Goal: Transaction & Acquisition: Purchase product/service

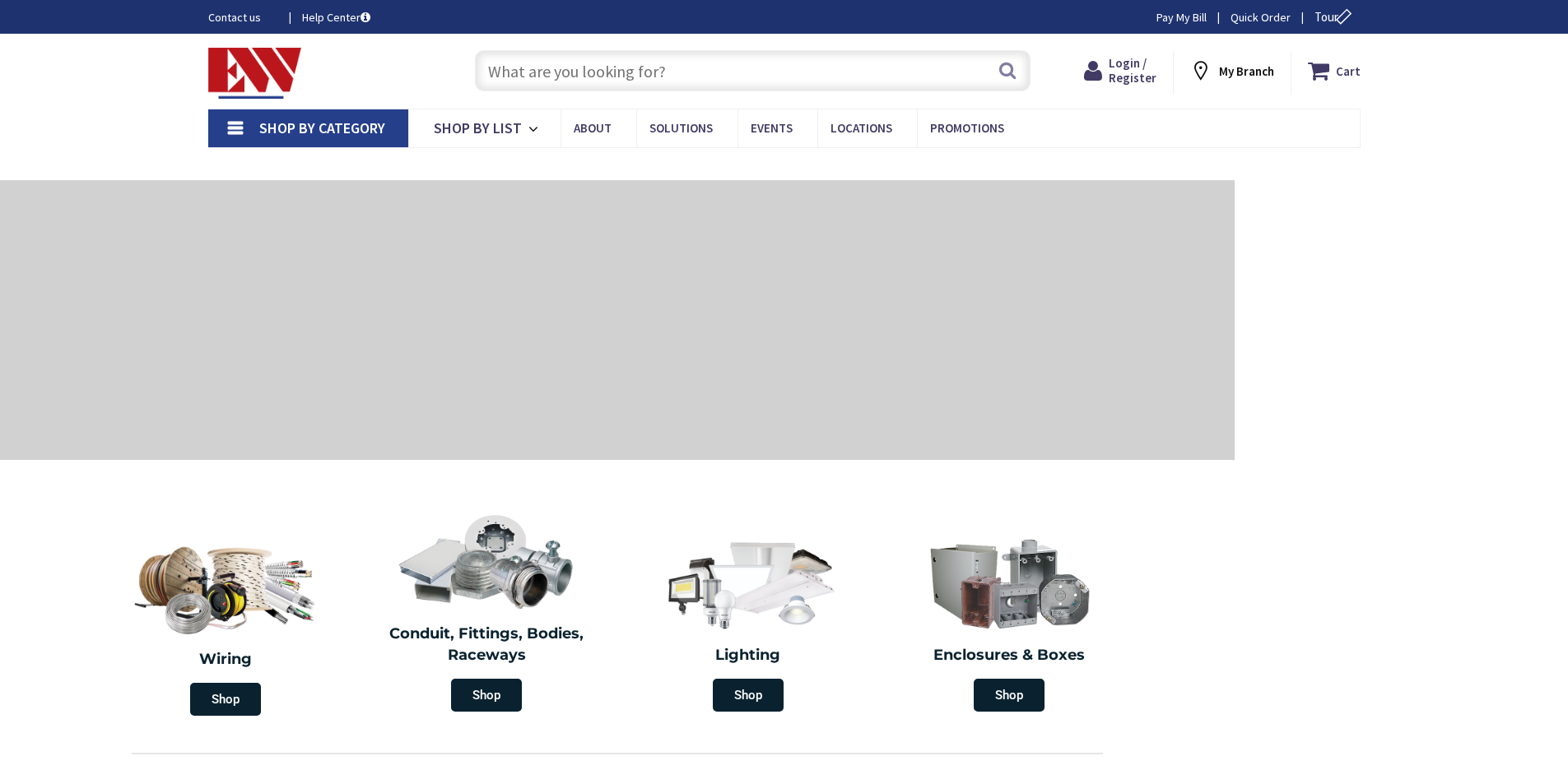
type input "Q4VR+[GEOGRAPHIC_DATA], [GEOGRAPHIC_DATA]"
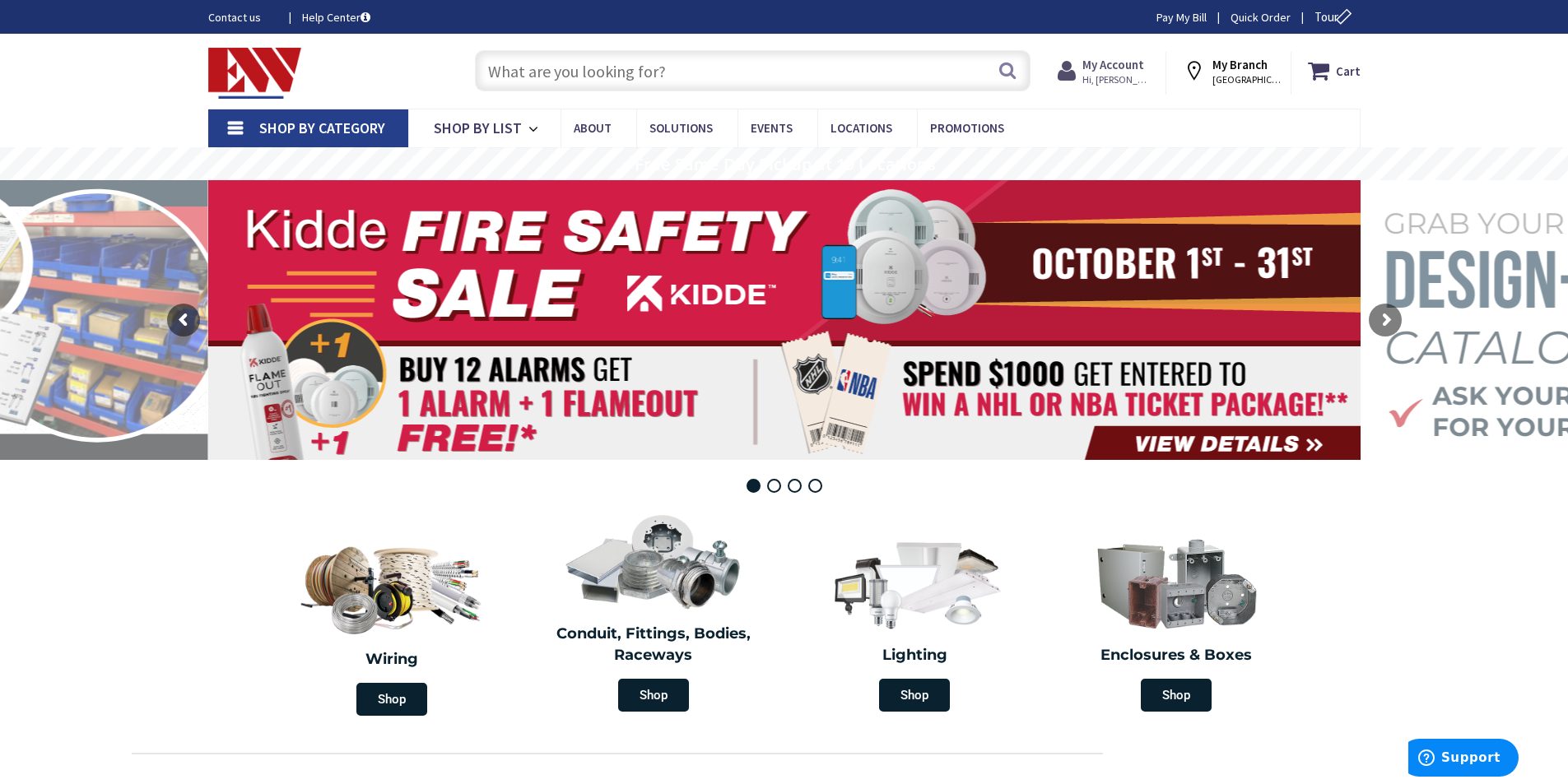
click at [1127, 72] on strong "My Account" at bounding box center [1113, 65] width 62 height 16
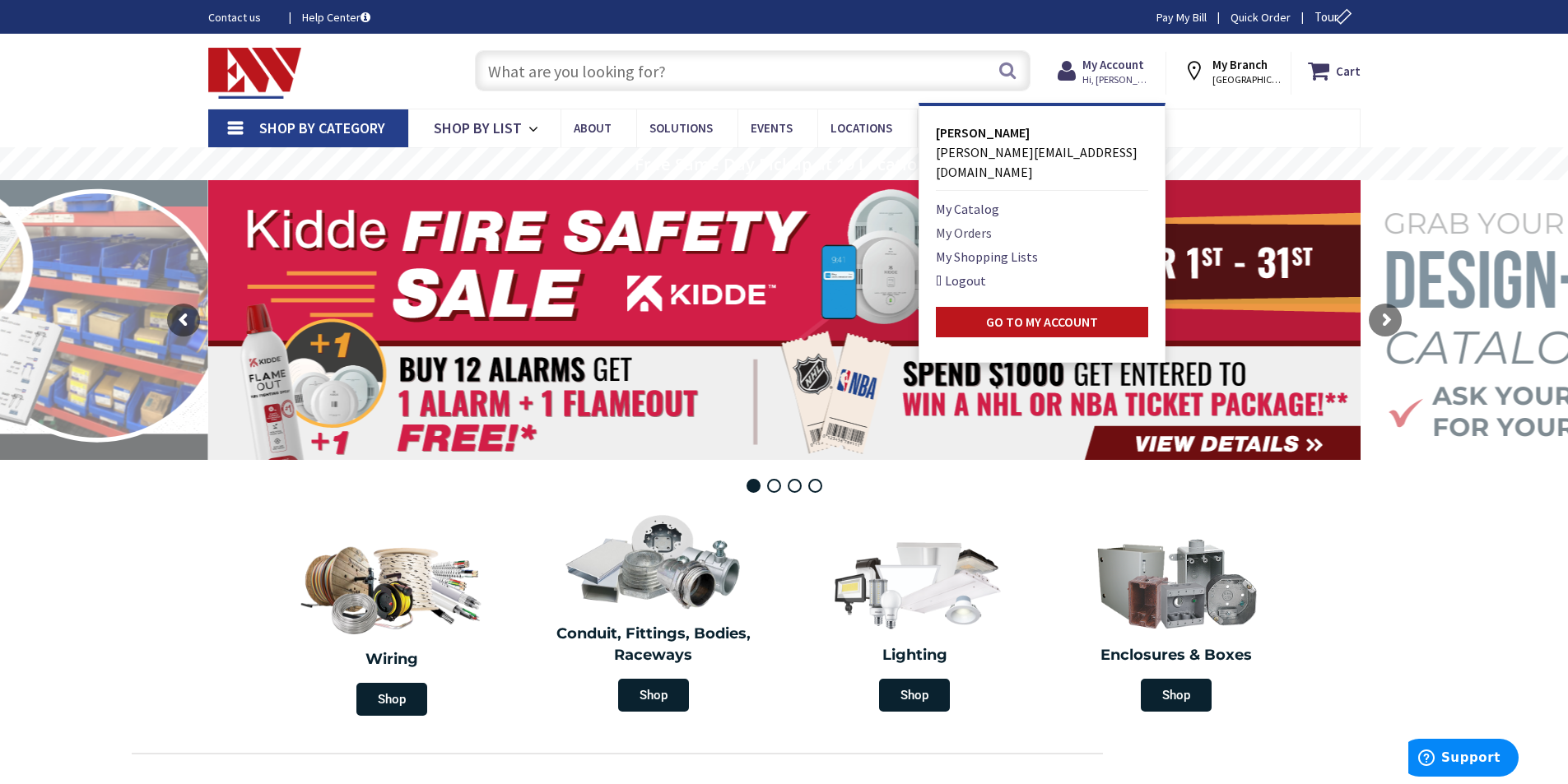
click at [979, 223] on link "My Orders" at bounding box center [963, 233] width 56 height 19
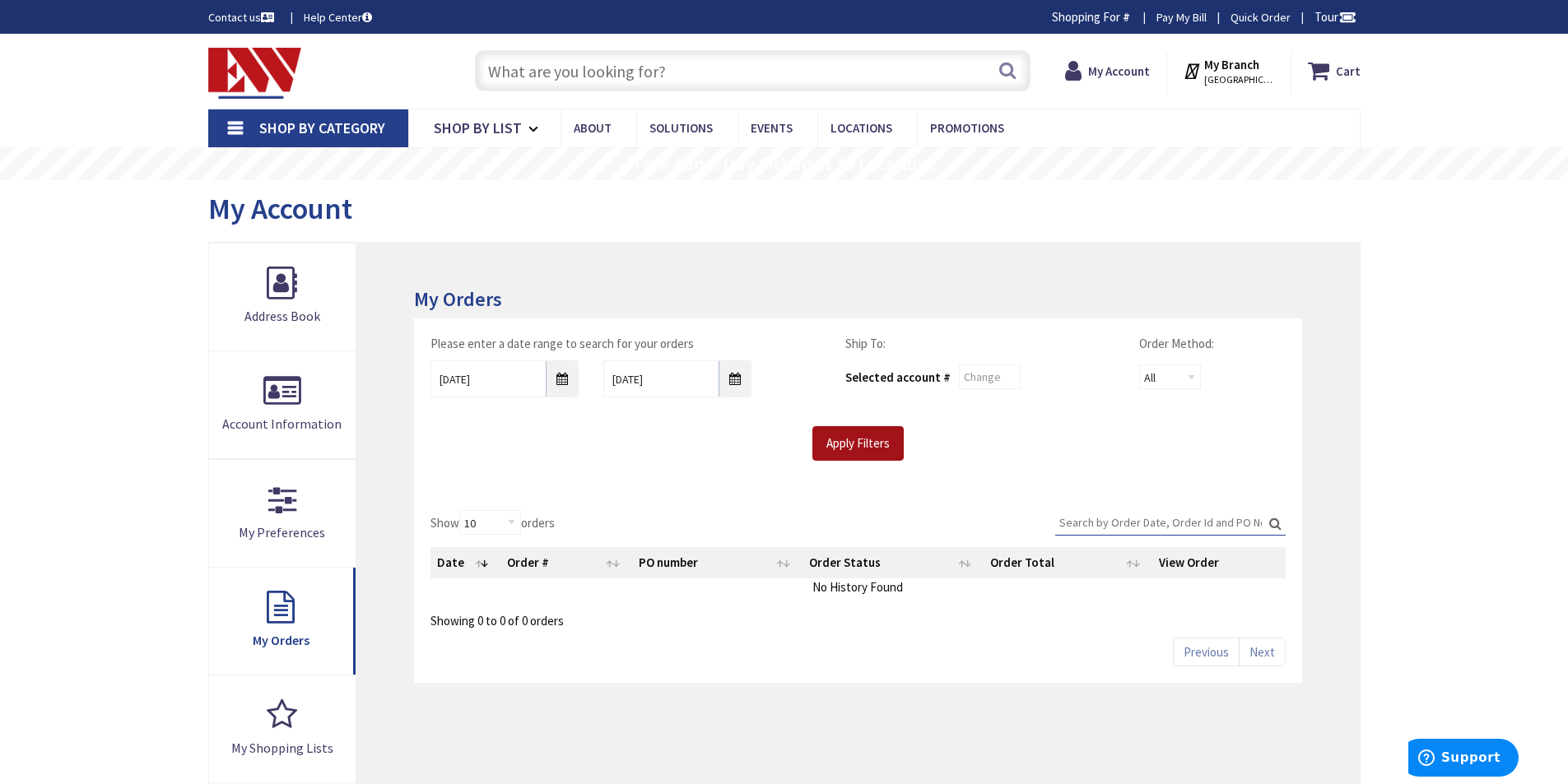
click at [845, 442] on input "Apply Filters" at bounding box center [857, 443] width 91 height 35
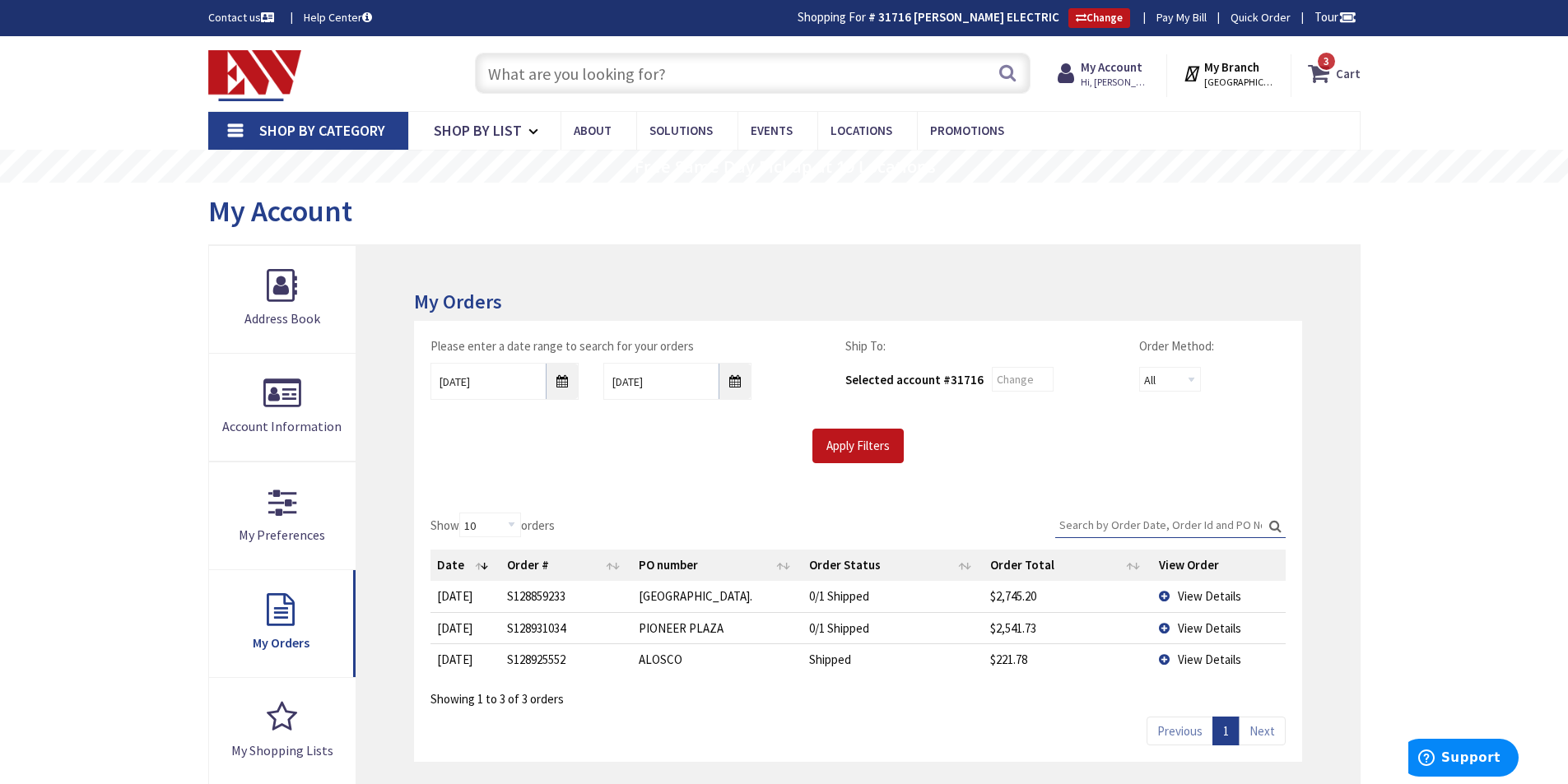
click at [1323, 66] on span "3 3 items" at bounding box center [1326, 61] width 20 height 20
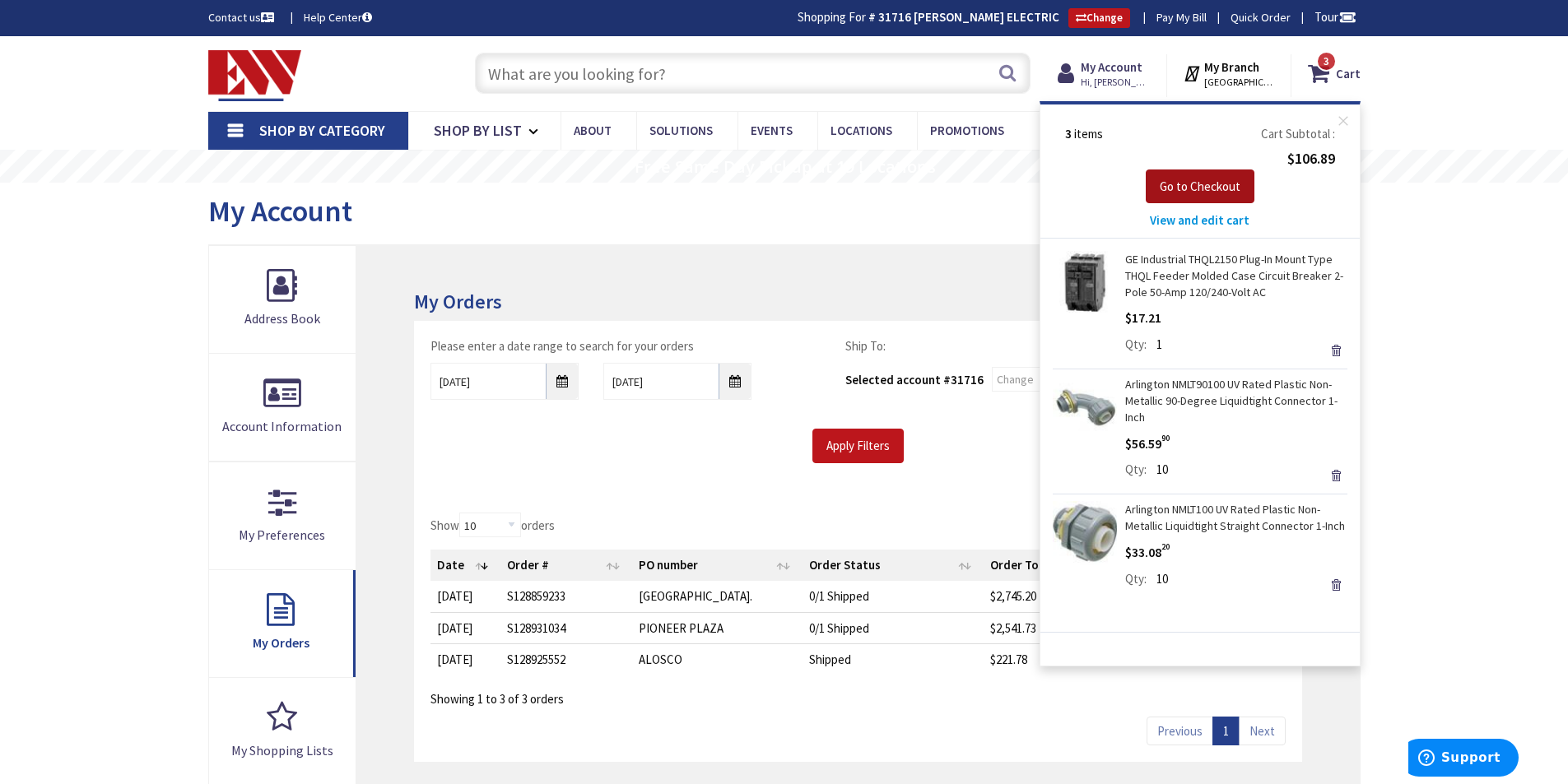
click at [1200, 189] on span "Go to Checkout" at bounding box center [1199, 186] width 81 height 16
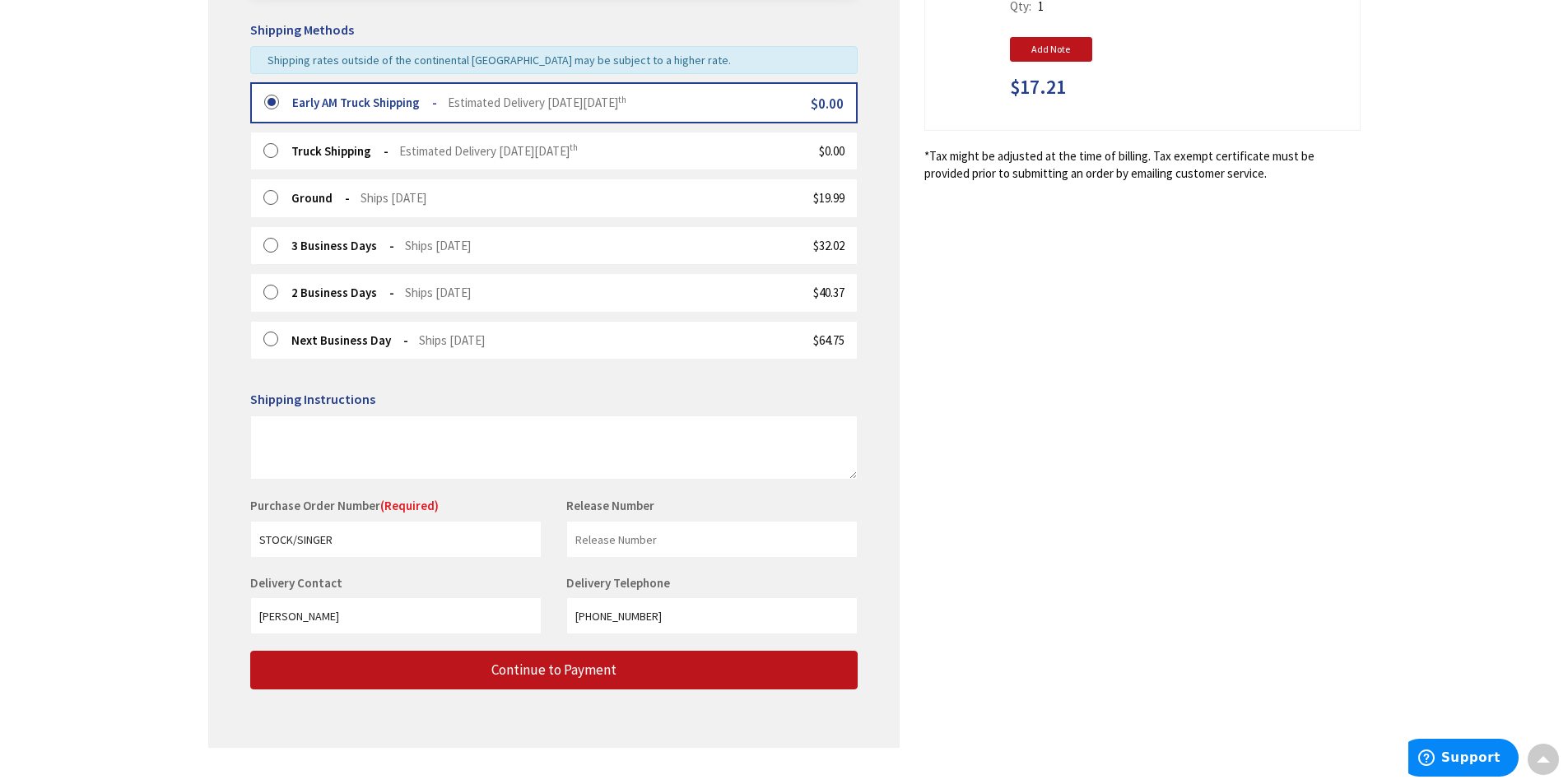
scroll to position [430, 0]
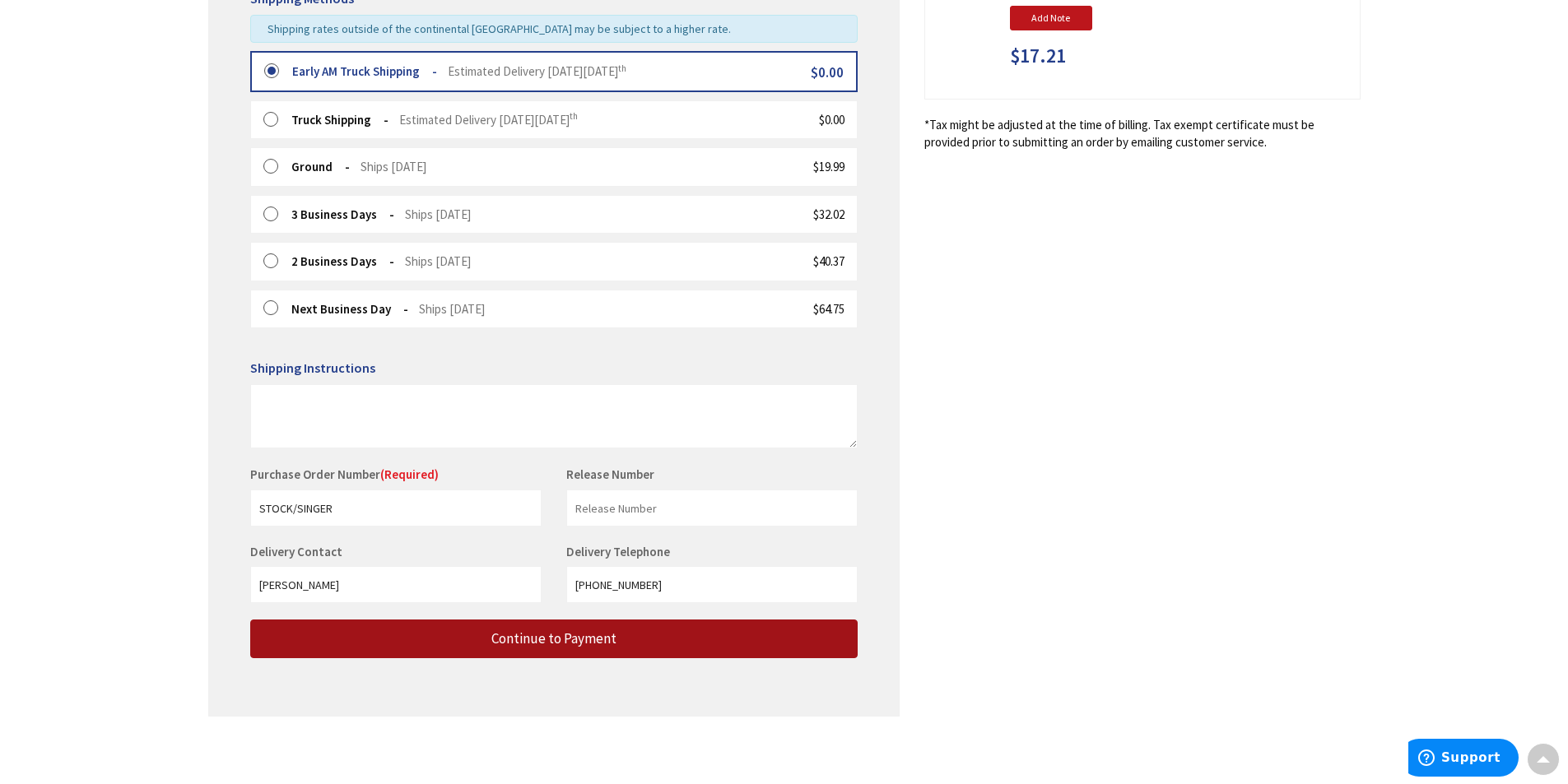
click at [540, 641] on span "Continue to Payment" at bounding box center [553, 638] width 125 height 18
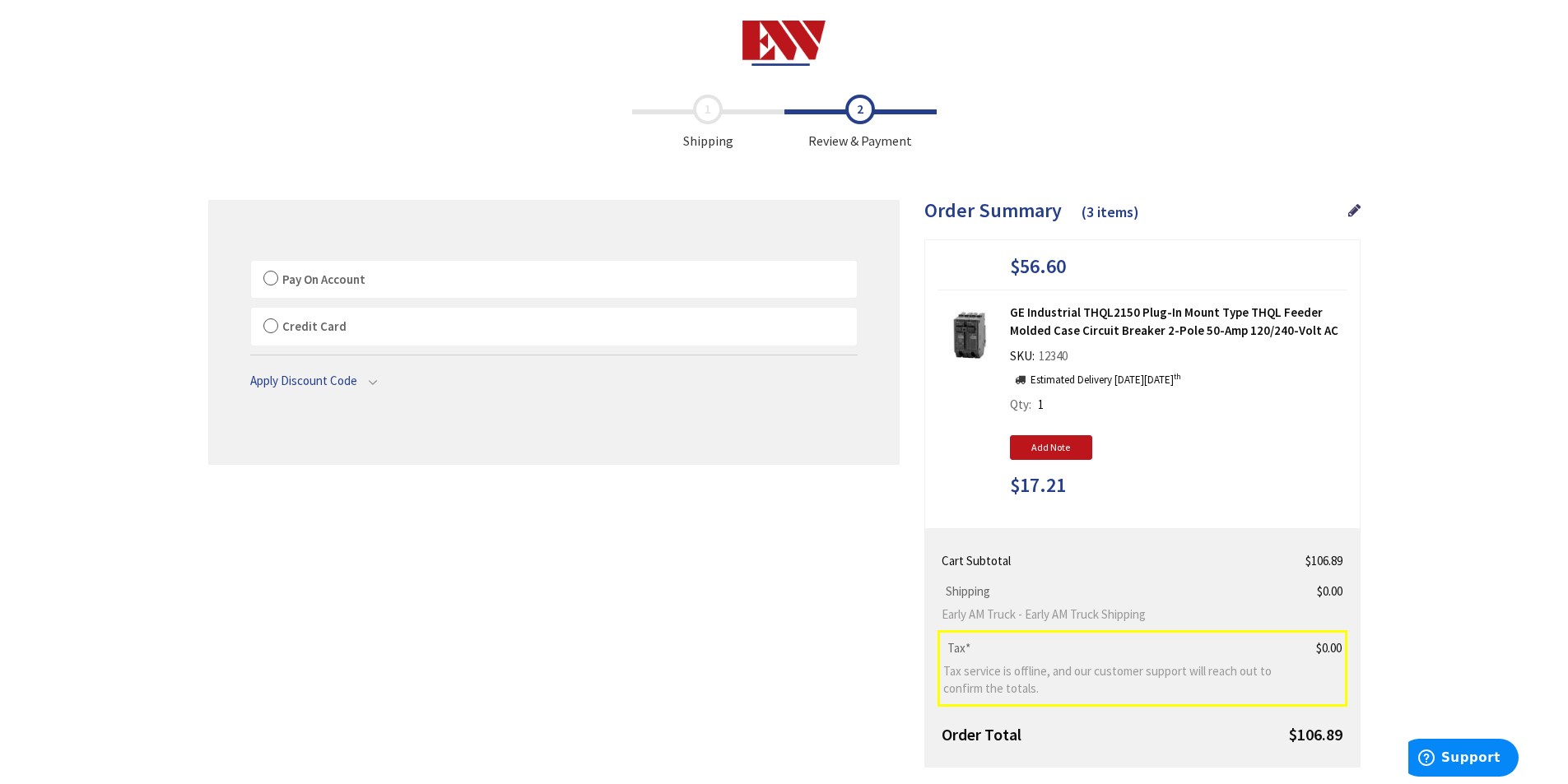
click at [270, 279] on label "Pay On Account" at bounding box center [553, 279] width 605 height 38
click at [251, 264] on input "Pay On Account" at bounding box center [251, 264] width 0 height 0
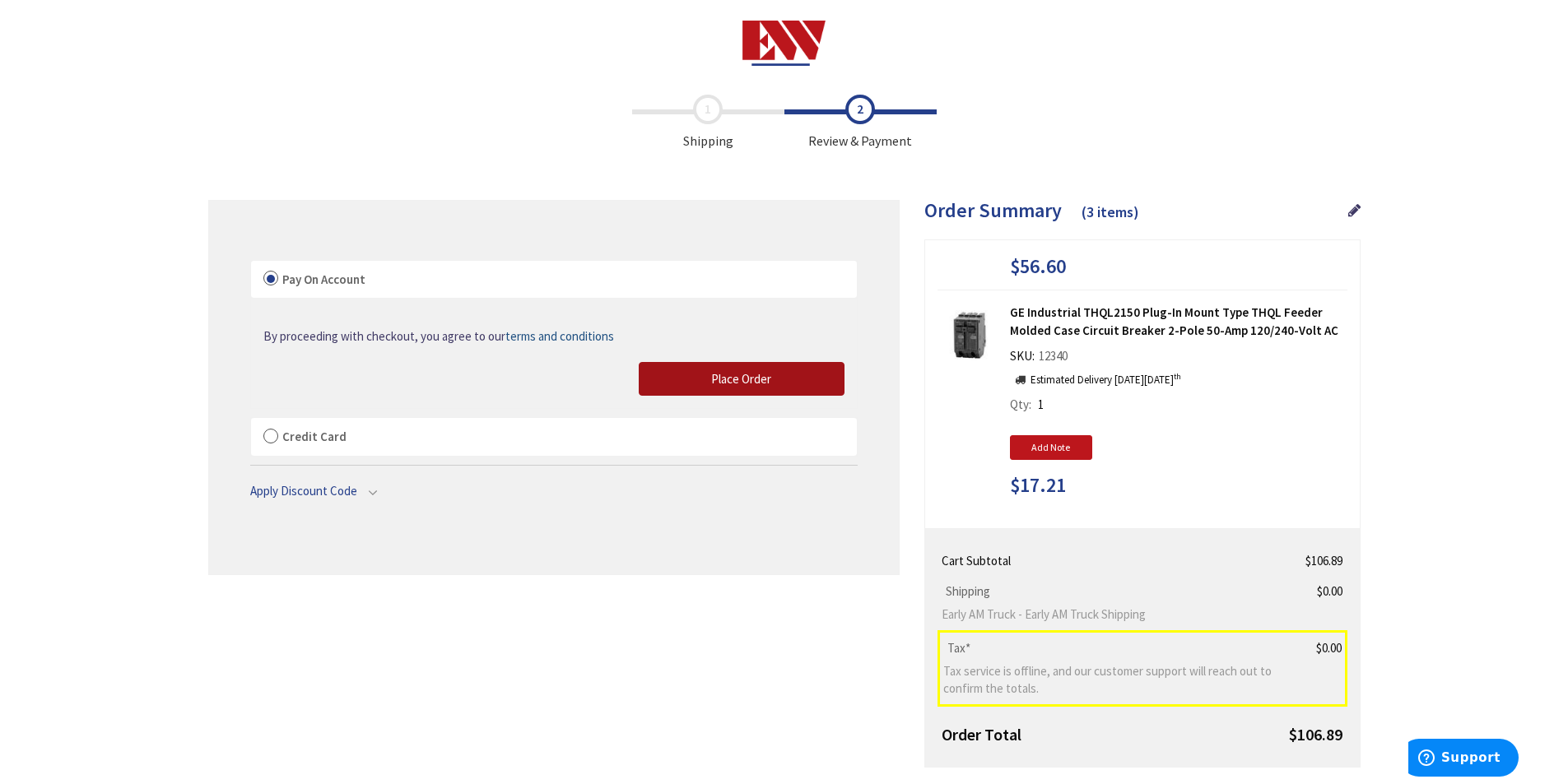
click at [741, 376] on span "Place Order" at bounding box center [741, 379] width 60 height 16
